Goal: Information Seeking & Learning: Find specific fact

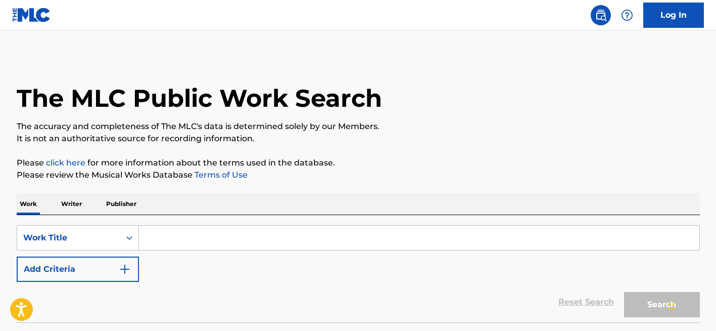
click at [123, 208] on p "Publisher" at bounding box center [121, 203] width 36 height 21
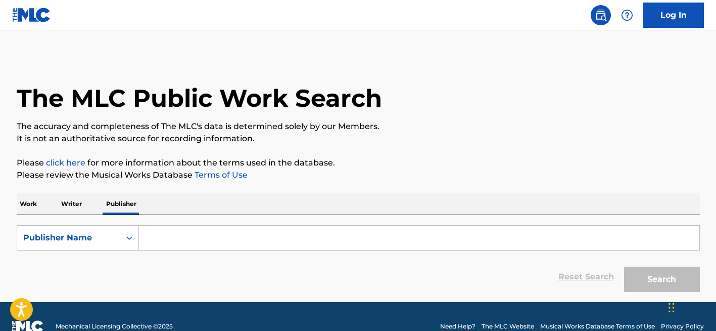
click at [183, 237] on input "Search Form" at bounding box center [419, 237] width 561 height 24
paste input "BASE MISSIONARIA [GEOGRAPHIC_DATA] HOUSE OF [GEOGRAPHIC_DATA]"
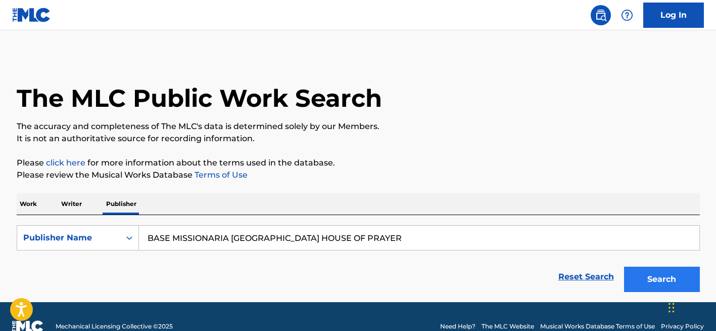
type input "BASE MISSIONARIA [GEOGRAPHIC_DATA] HOUSE OF PRAYER"
click at [655, 281] on button "Search" at bounding box center [662, 278] width 76 height 25
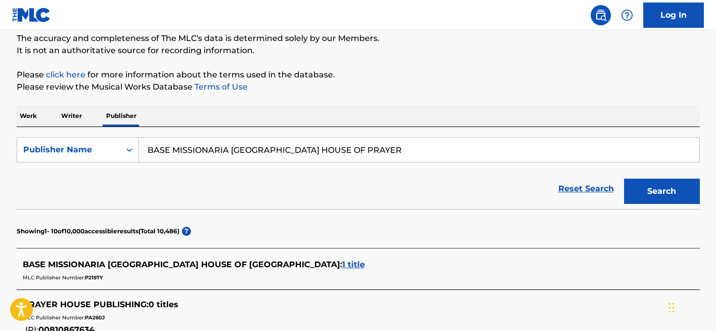
scroll to position [133, 0]
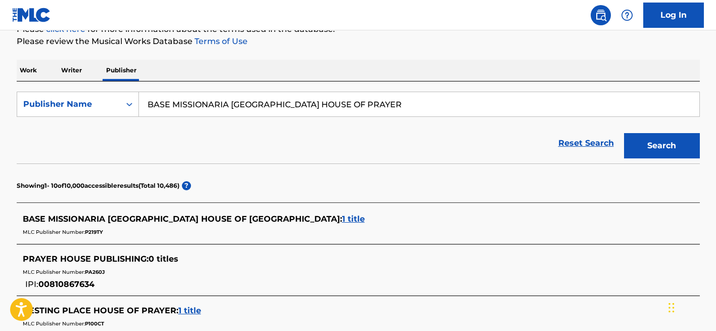
click at [342, 219] on span "1 title" at bounding box center [353, 219] width 23 height 10
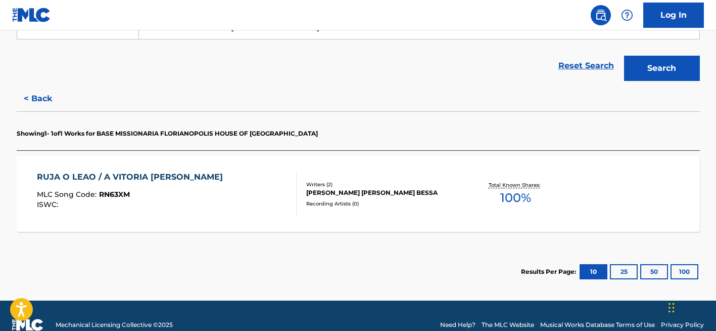
scroll to position [229, 0]
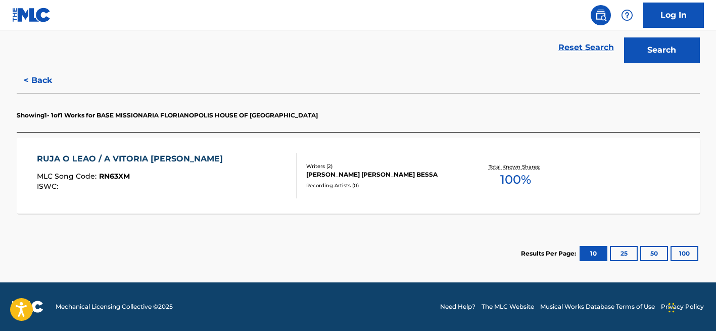
click at [347, 173] on div "[PERSON_NAME] [PERSON_NAME] BESSA" at bounding box center [382, 174] width 153 height 9
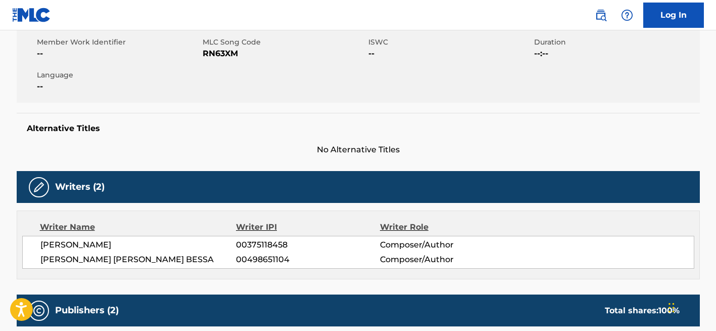
scroll to position [8, 0]
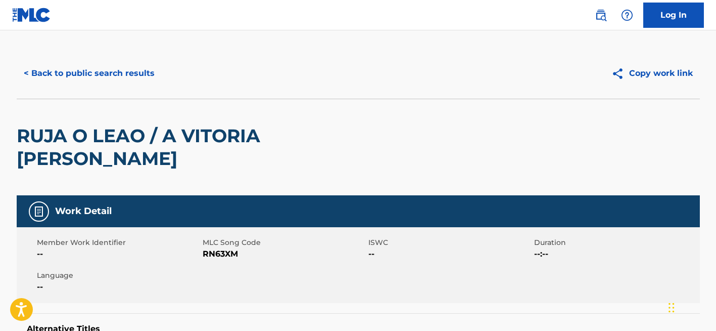
scroll to position [51, 0]
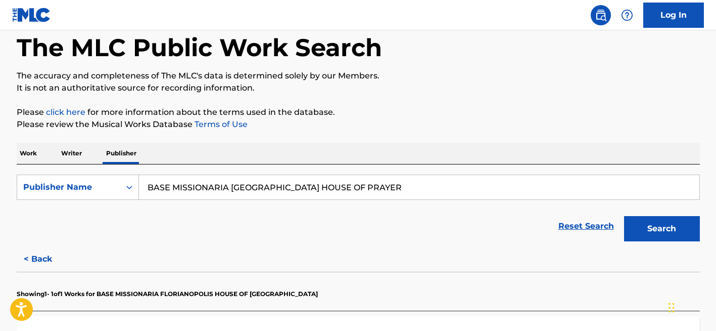
click at [292, 196] on input "BASE MISSIONARIA [GEOGRAPHIC_DATA] HOUSE OF PRAYER" at bounding box center [419, 187] width 561 height 24
click at [624, 216] on button "Search" at bounding box center [662, 228] width 76 height 25
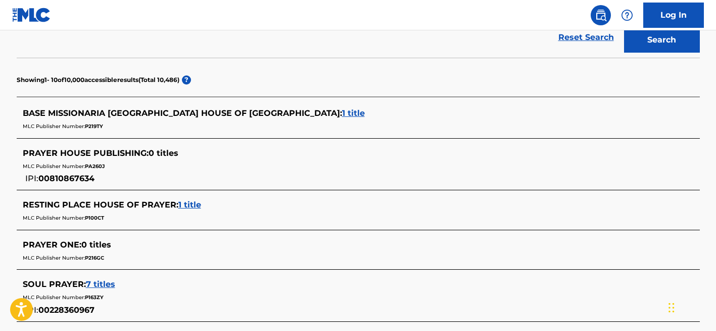
scroll to position [249, 0]
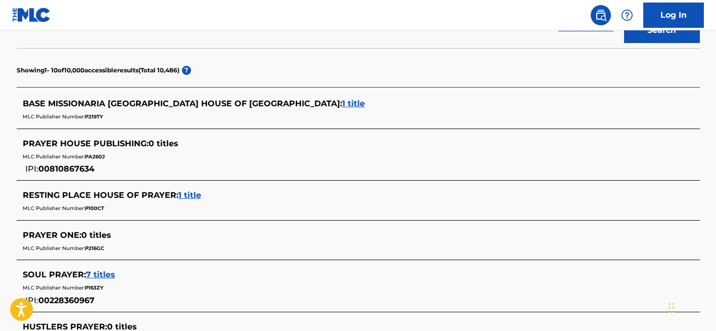
click at [151, 146] on span "0 titles" at bounding box center [164, 144] width 30 height 10
click at [66, 175] on div "PRAYER HOUSE PUBLISHING : 0 titles MLC Publisher Number: PA260J IPI: 00810867634" at bounding box center [359, 156] width 684 height 48
click at [66, 172] on span "00810867634" at bounding box center [66, 169] width 56 height 10
click at [93, 158] on span "PA260J" at bounding box center [95, 156] width 20 height 7
click at [342, 104] on span "1 title" at bounding box center [353, 104] width 23 height 10
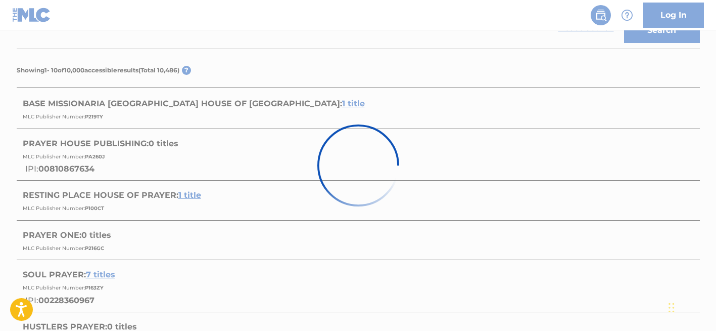
scroll to position [229, 0]
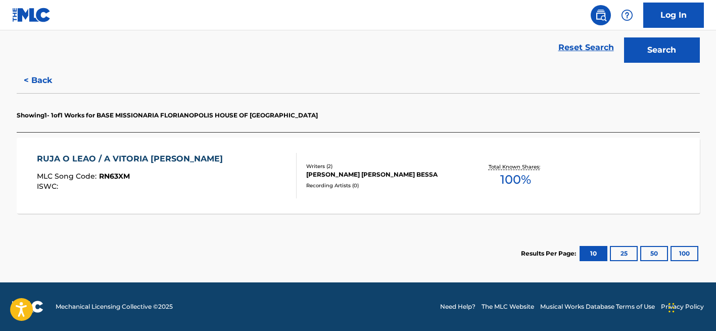
click at [329, 178] on div "[PERSON_NAME] [PERSON_NAME] BESSA" at bounding box center [382, 174] width 153 height 9
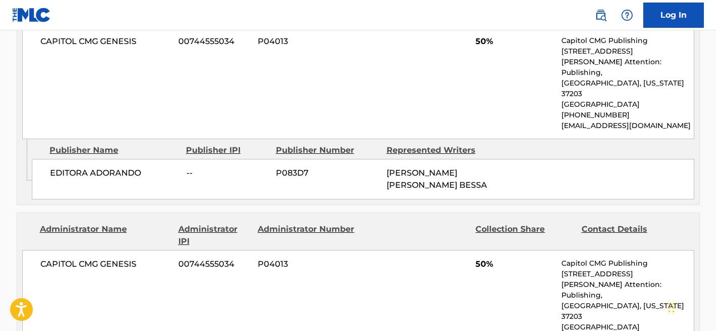
scroll to position [697, 0]
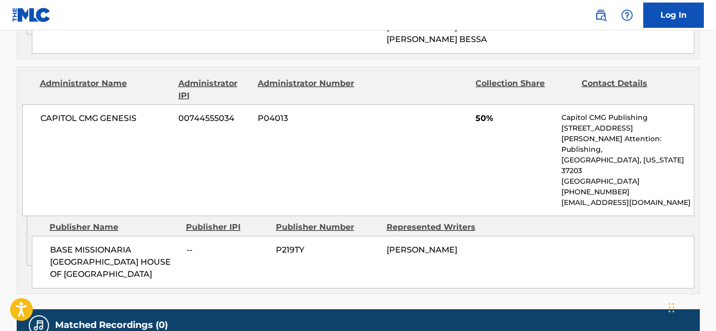
click at [385, 236] on div "BASE MISSIONARIA [GEOGRAPHIC_DATA] HOUSE OF PRAYE -- P219TY [PERSON_NAME]" at bounding box center [363, 262] width 663 height 53
click at [239, 112] on span "00744555034" at bounding box center [214, 118] width 72 height 12
drag, startPoint x: 576, startPoint y: 160, endPoint x: 554, endPoint y: 80, distance: 82.4
click at [554, 104] on div "CAPITOL CMG GENESIS 00744555034 P04013 50% Capitol CMG Publishing [STREET_ADDRE…" at bounding box center [358, 160] width 672 height 112
click at [554, 112] on span "50%" at bounding box center [515, 118] width 78 height 12
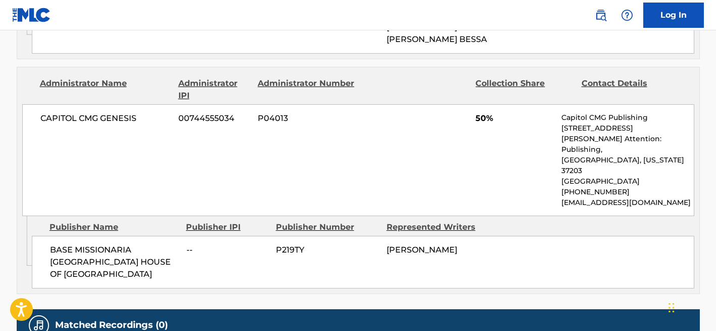
drag, startPoint x: 571, startPoint y: 156, endPoint x: 560, endPoint y: 147, distance: 14.1
click at [560, 147] on div "CAPITOL CMG GENESIS 00744555034 P04013 50% Capitol CMG Publishing [STREET_ADDRE…" at bounding box center [358, 160] width 672 height 112
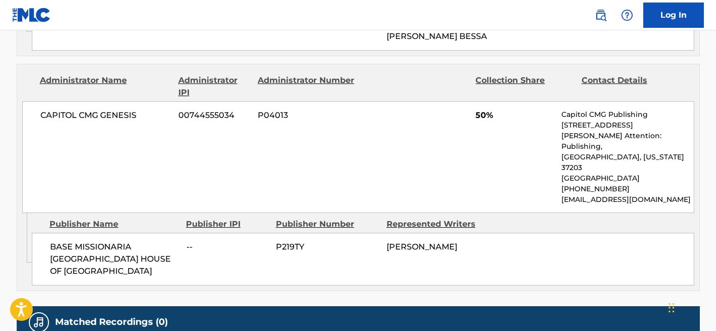
click at [554, 101] on div "CAPITOL CMG GENESIS 00744555034 P04013 50% Capitol CMG Publishing [STREET_ADDRE…" at bounding box center [358, 157] width 672 height 112
drag, startPoint x: 560, startPoint y: 75, endPoint x: 585, endPoint y: 152, distance: 80.9
click at [586, 153] on div "CAPITOL CMG GENESIS 00744555034 P04013 50% Capitol CMG Publishing [STREET_ADDRE…" at bounding box center [358, 157] width 672 height 112
click at [373, 233] on div "BASE MISSIONARIA [GEOGRAPHIC_DATA] HOUSE OF PRAYE -- P219TY [PERSON_NAME]" at bounding box center [363, 259] width 663 height 53
drag, startPoint x: 389, startPoint y: 201, endPoint x: 480, endPoint y: 201, distance: 90.5
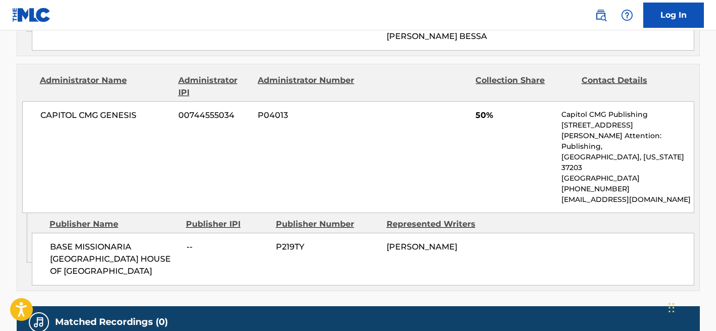
click at [480, 241] on div "[PERSON_NAME]" at bounding box center [438, 247] width 103 height 12
click at [469, 241] on div "[PERSON_NAME]" at bounding box center [438, 247] width 103 height 12
drag, startPoint x: 469, startPoint y: 198, endPoint x: 382, endPoint y: 198, distance: 86.5
click at [382, 233] on div "BASE MISSIONARIA [GEOGRAPHIC_DATA] HOUSE OF PRAYE -- P219TY [PERSON_NAME]" at bounding box center [363, 259] width 663 height 53
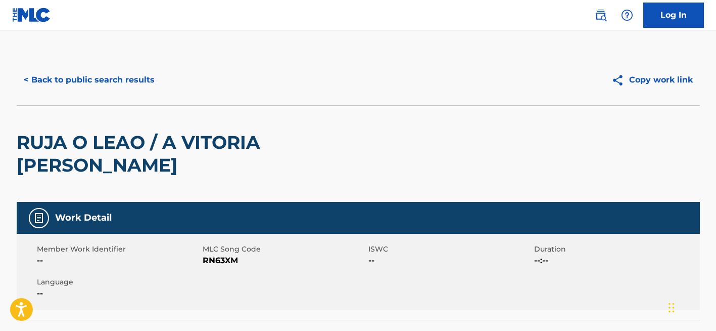
scroll to position [51, 0]
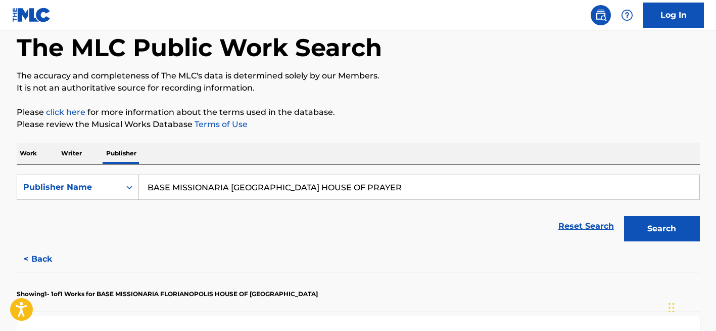
click at [79, 152] on p "Writer" at bounding box center [71, 153] width 27 height 21
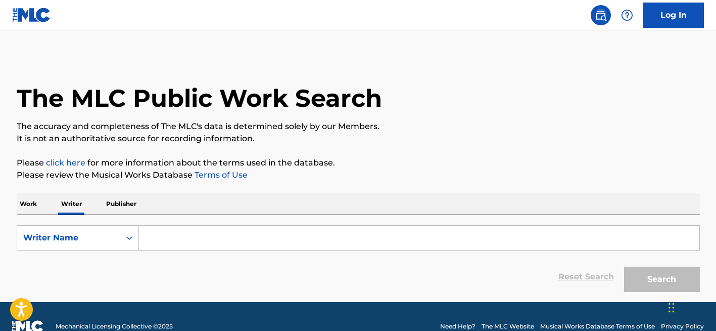
click at [166, 240] on input "Search Form" at bounding box center [419, 237] width 561 height 24
paste input "[PERSON_NAME]"
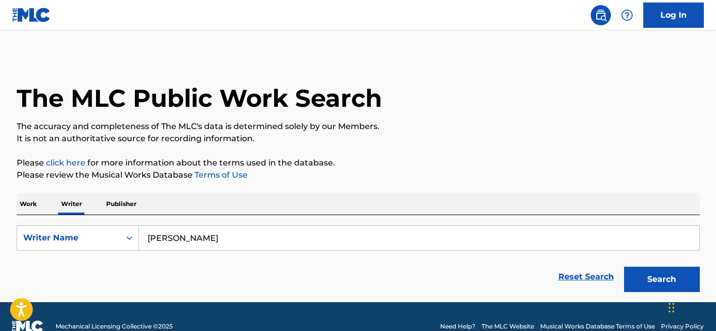
type input "[PERSON_NAME]"
click at [624, 266] on button "Search" at bounding box center [662, 278] width 76 height 25
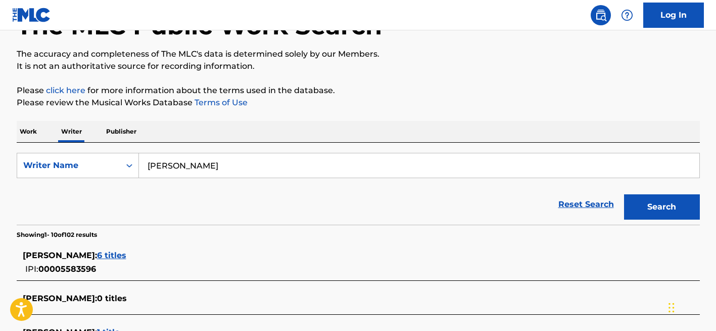
scroll to position [420, 0]
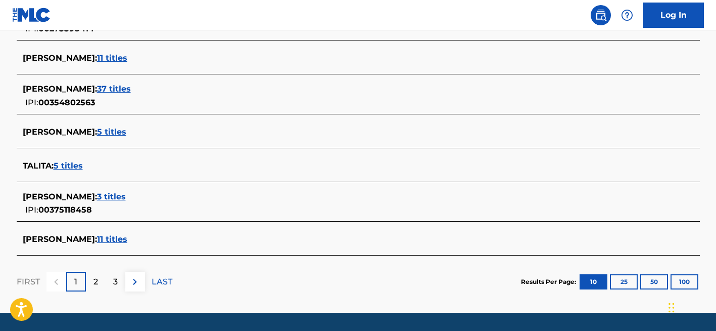
click at [125, 198] on span "3 titles" at bounding box center [111, 197] width 29 height 10
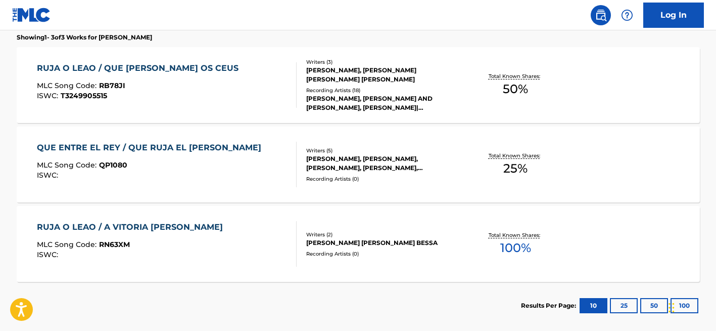
scroll to position [293, 0]
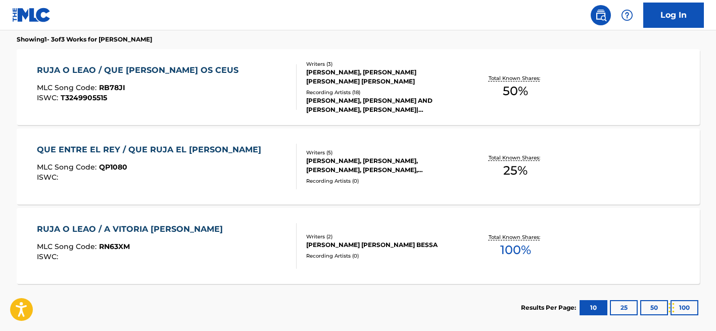
click at [347, 235] on div "Writers ( 2 )" at bounding box center [382, 237] width 153 height 8
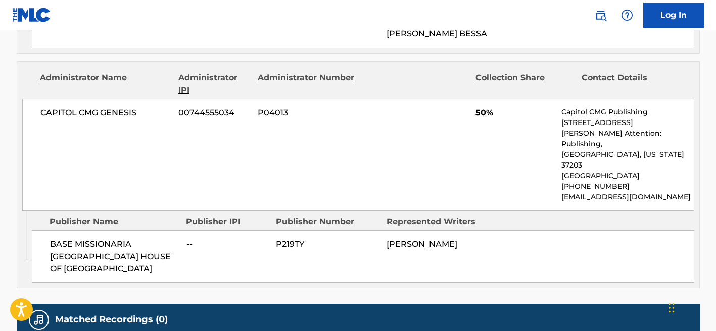
scroll to position [701, 0]
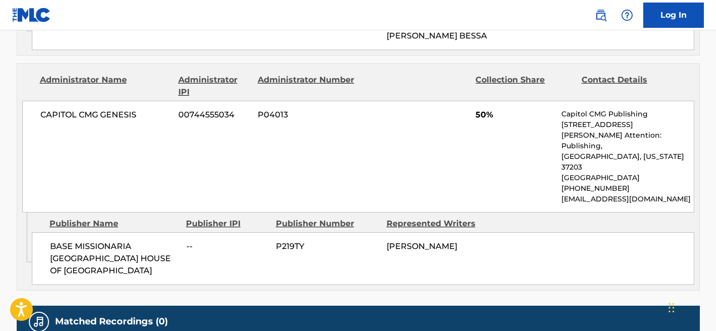
click at [106, 109] on span "CAPITOL CMG GENESIS" at bounding box center [105, 115] width 131 height 12
drag, startPoint x: 561, startPoint y: 78, endPoint x: 592, endPoint y: 149, distance: 76.5
click at [592, 149] on div "CAPITOL CMG GENESIS 00744555034 P04013 50% Capitol CMG Publishing [STREET_ADDRE…" at bounding box center [358, 157] width 672 height 112
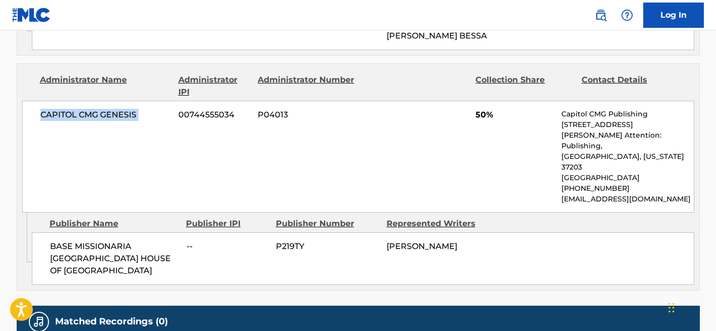
copy div "Capitol CMG Publishing [STREET_ADDRESS][PERSON_NAME][US_STATE] [PHONE_NUMBER] […"
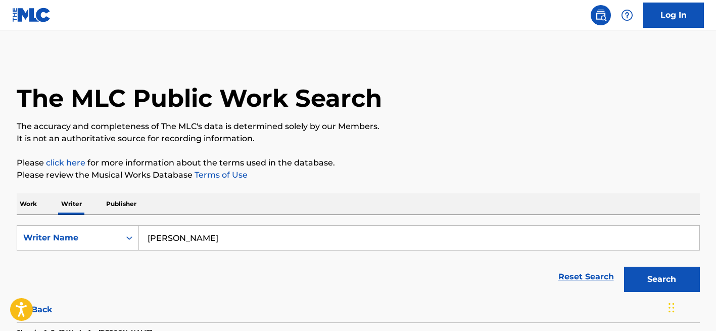
scroll to position [304, 0]
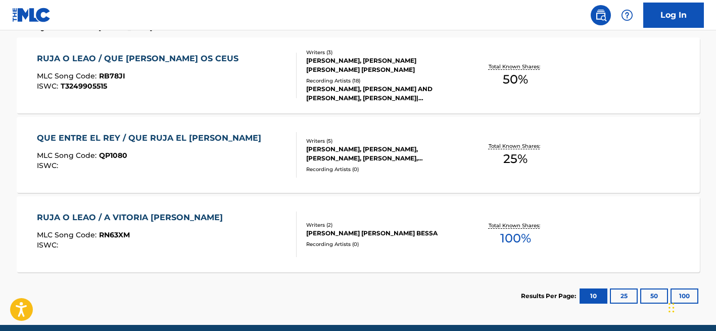
click at [357, 235] on div "[PERSON_NAME] [PERSON_NAME] BESSA" at bounding box center [382, 233] width 153 height 9
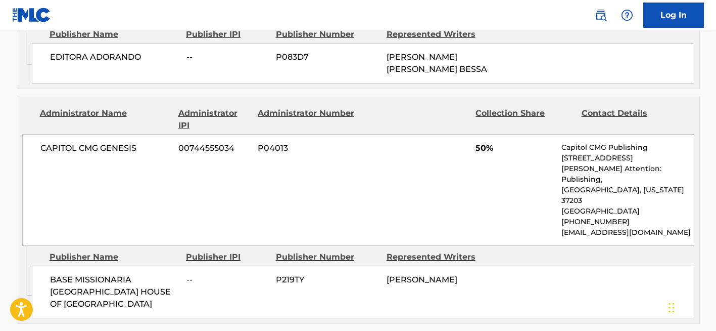
scroll to position [661, 0]
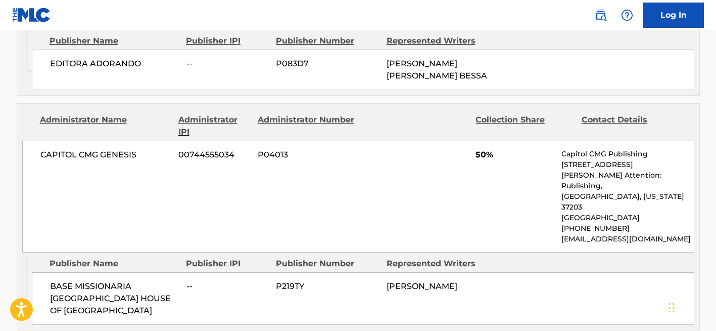
drag, startPoint x: 564, startPoint y: 119, endPoint x: 583, endPoint y: 198, distance: 81.7
click at [583, 198] on div "Capitol CMG Publishing [STREET_ADDRESS][PERSON_NAME][US_STATE] [PHONE_NUMBER] […" at bounding box center [628, 197] width 132 height 96
copy div "Capitol CMG Publishing [STREET_ADDRESS][PERSON_NAME][US_STATE] [PHONE_NUMBER] […"
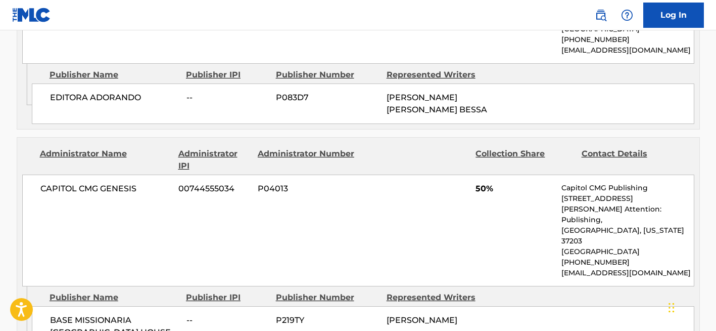
scroll to position [625, 0]
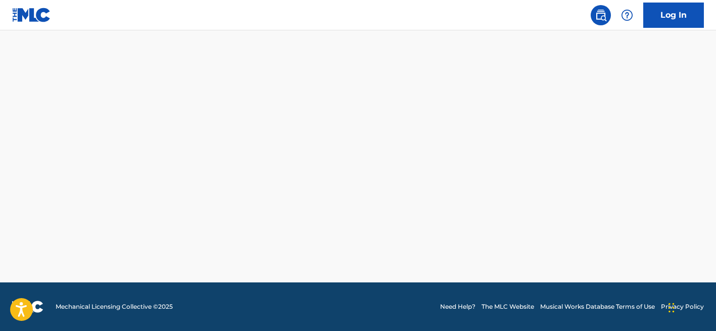
scroll to position [347, 0]
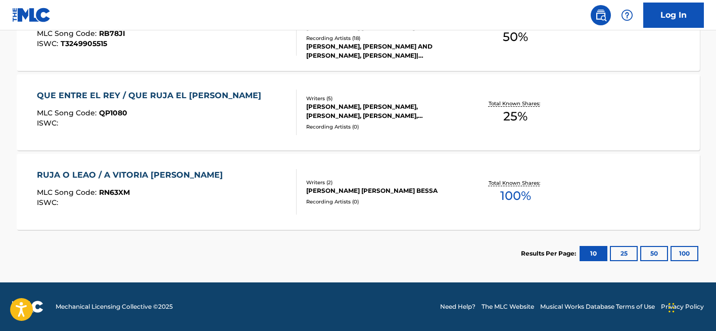
click at [313, 114] on div "[PERSON_NAME], [PERSON_NAME], [PERSON_NAME], [PERSON_NAME], [PERSON_NAME]" at bounding box center [382, 111] width 153 height 18
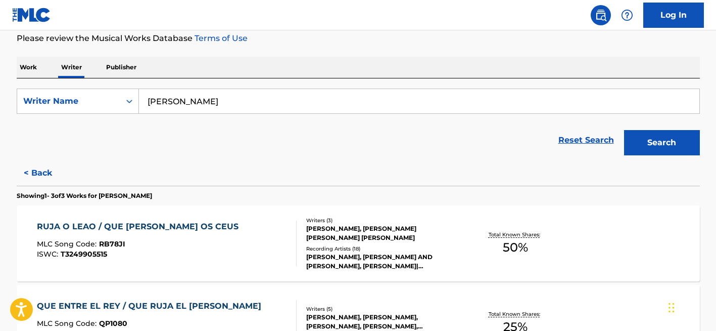
scroll to position [254, 0]
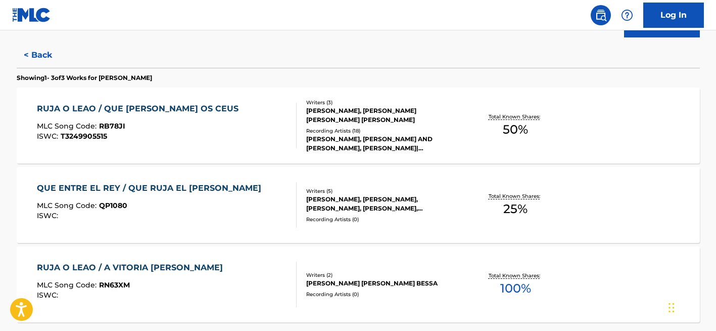
click at [362, 146] on div "[PERSON_NAME], [PERSON_NAME] AND [PERSON_NAME], [PERSON_NAME]|[PERSON_NAME], [P…" at bounding box center [382, 143] width 153 height 18
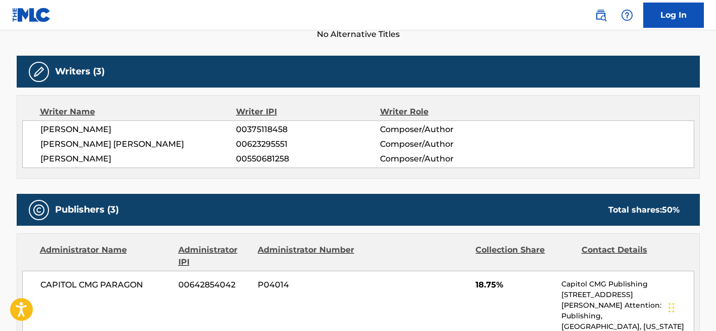
scroll to position [323, 0]
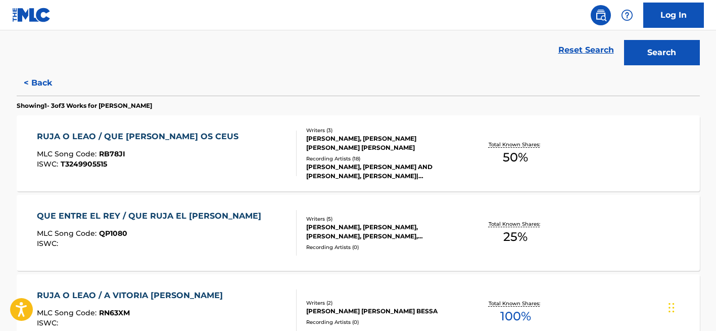
scroll to position [224, 0]
